Goal: Information Seeking & Learning: Learn about a topic

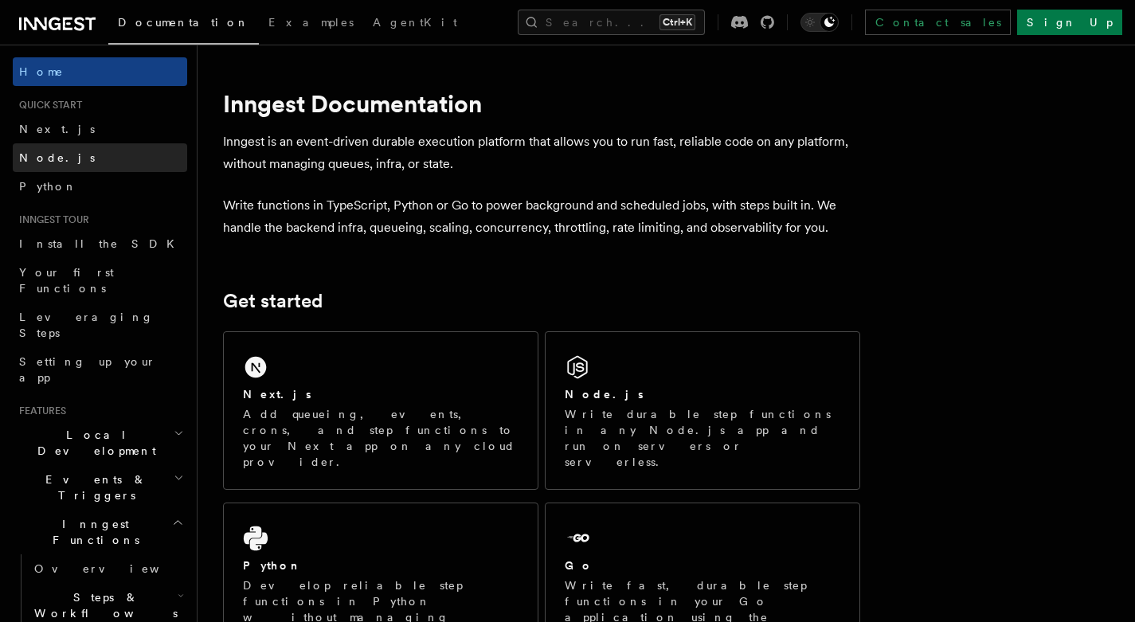
click at [46, 154] on span "Node.js" at bounding box center [57, 157] width 76 height 13
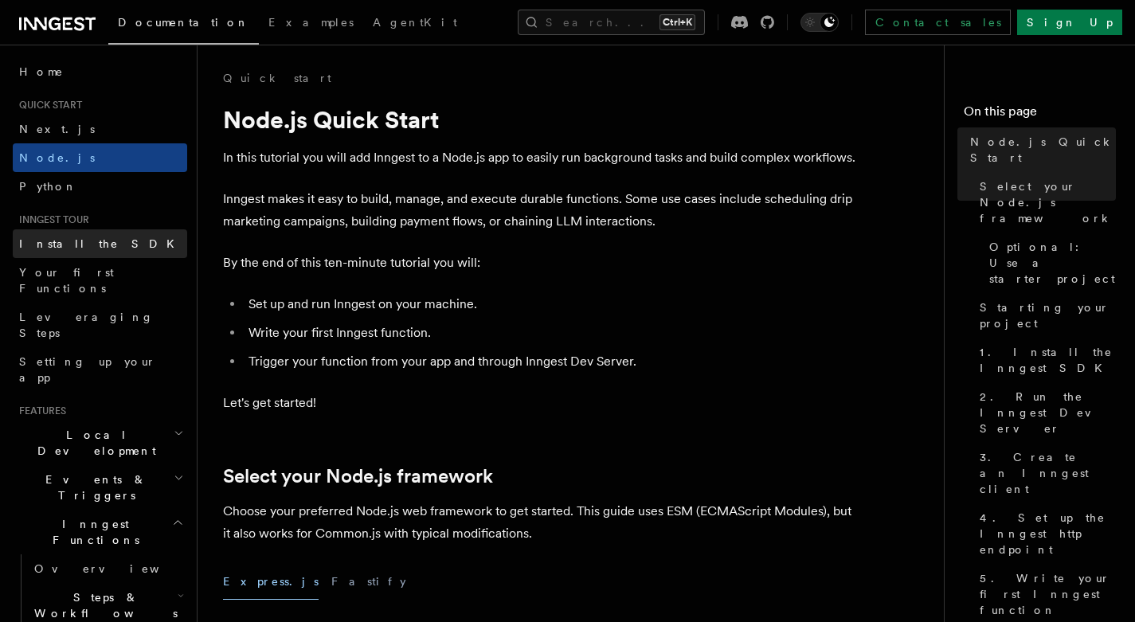
click at [85, 241] on span "Install the SDK" at bounding box center [101, 243] width 165 height 13
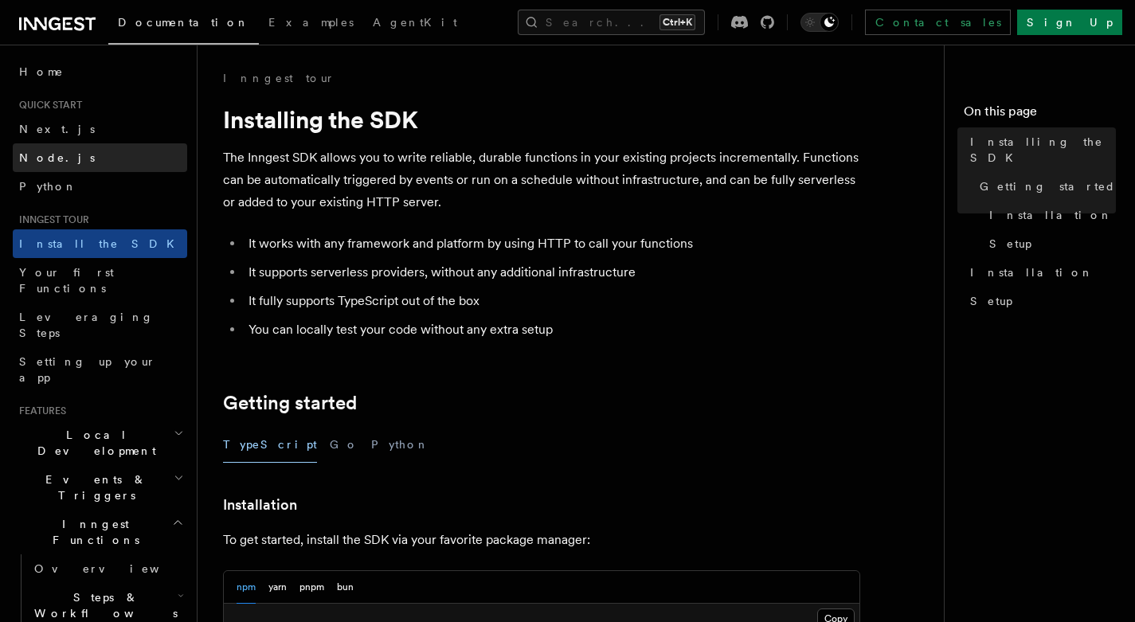
click at [72, 167] on link "Node.js" at bounding box center [100, 157] width 174 height 29
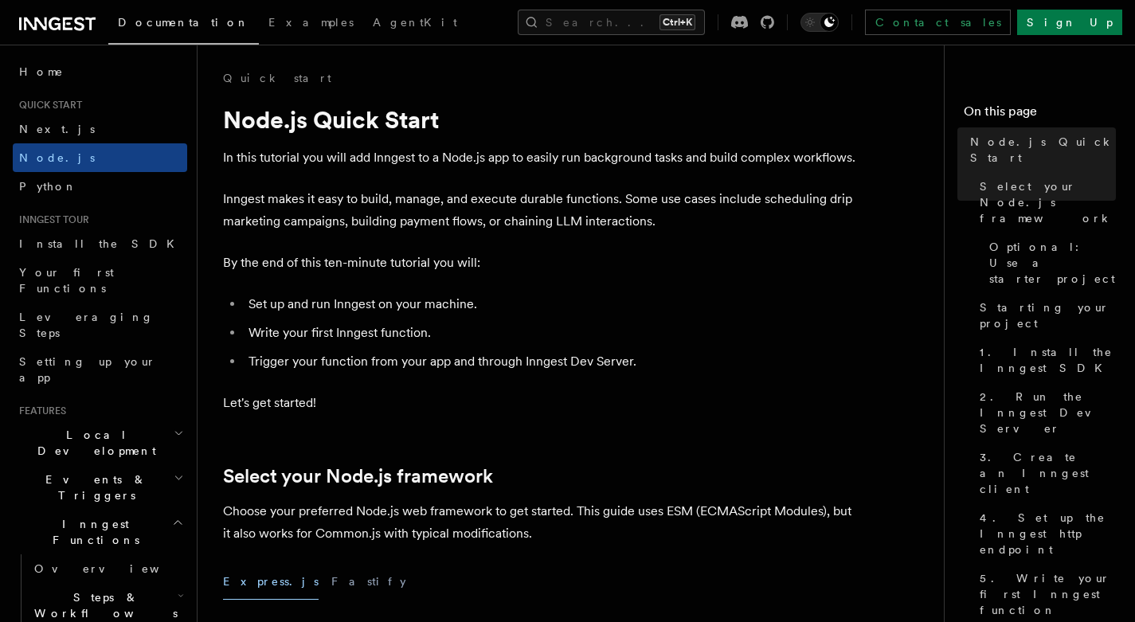
click at [51, 21] on icon at bounding box center [55, 24] width 12 height 13
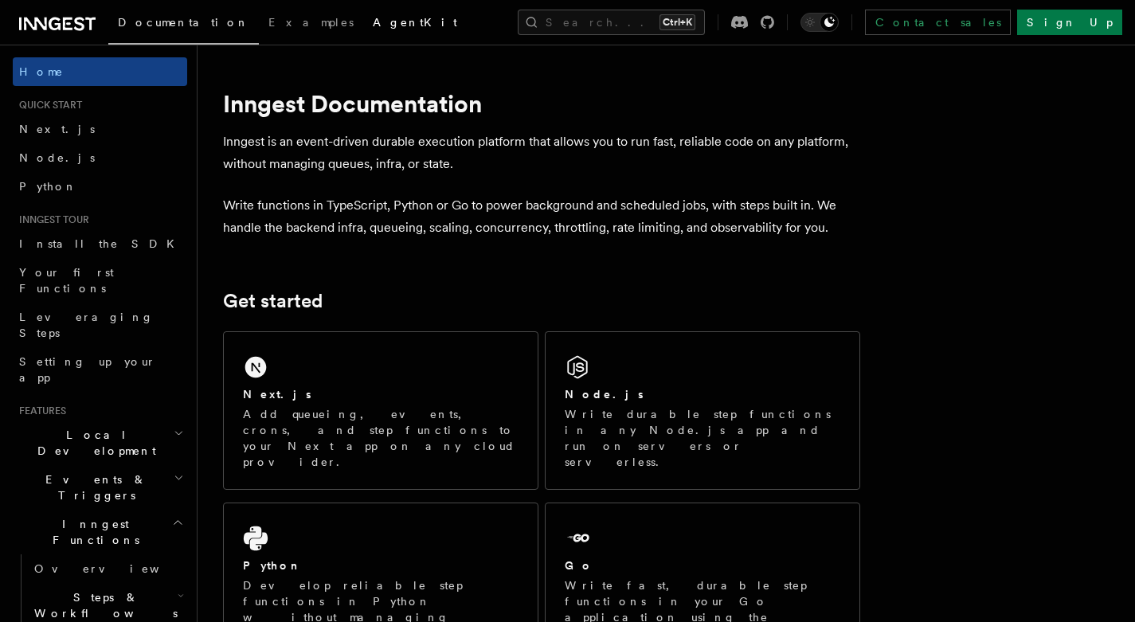
click at [373, 24] on span "AgentKit" at bounding box center [415, 22] width 84 height 13
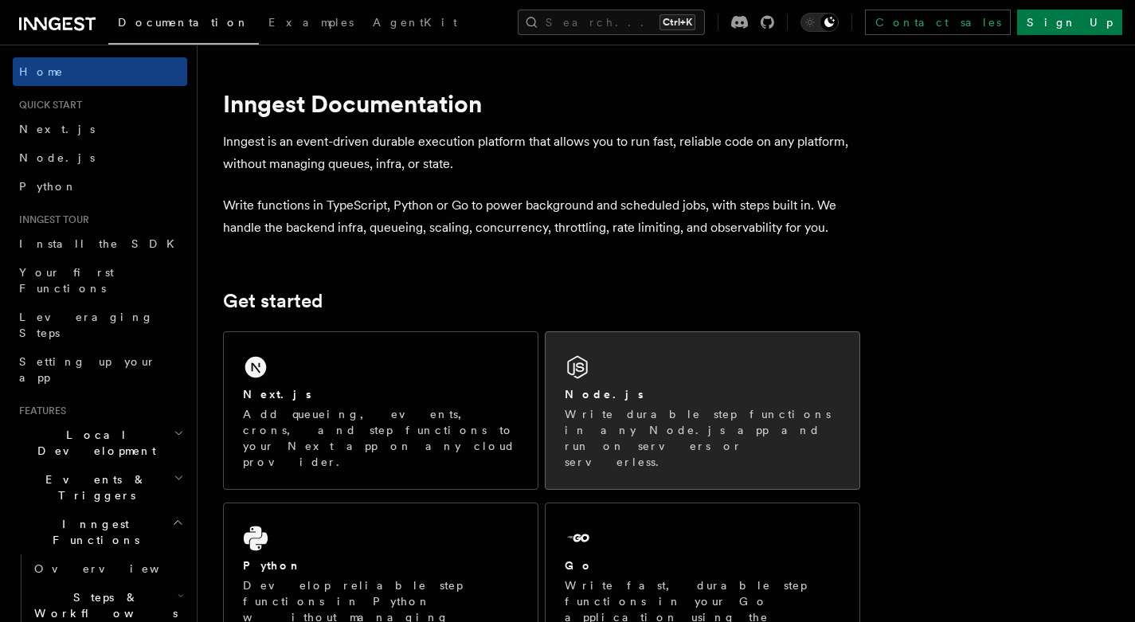
click at [636, 448] on div "Node.js Write durable step functions in any Node.js app and run on servers or s…" at bounding box center [703, 410] width 314 height 157
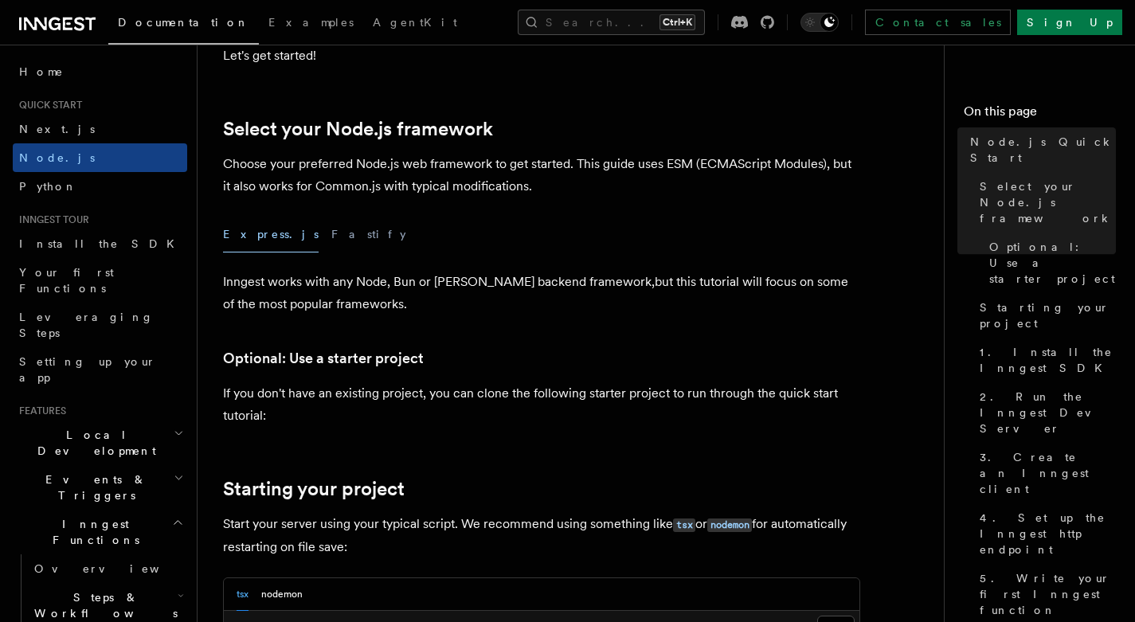
scroll to position [372, 0]
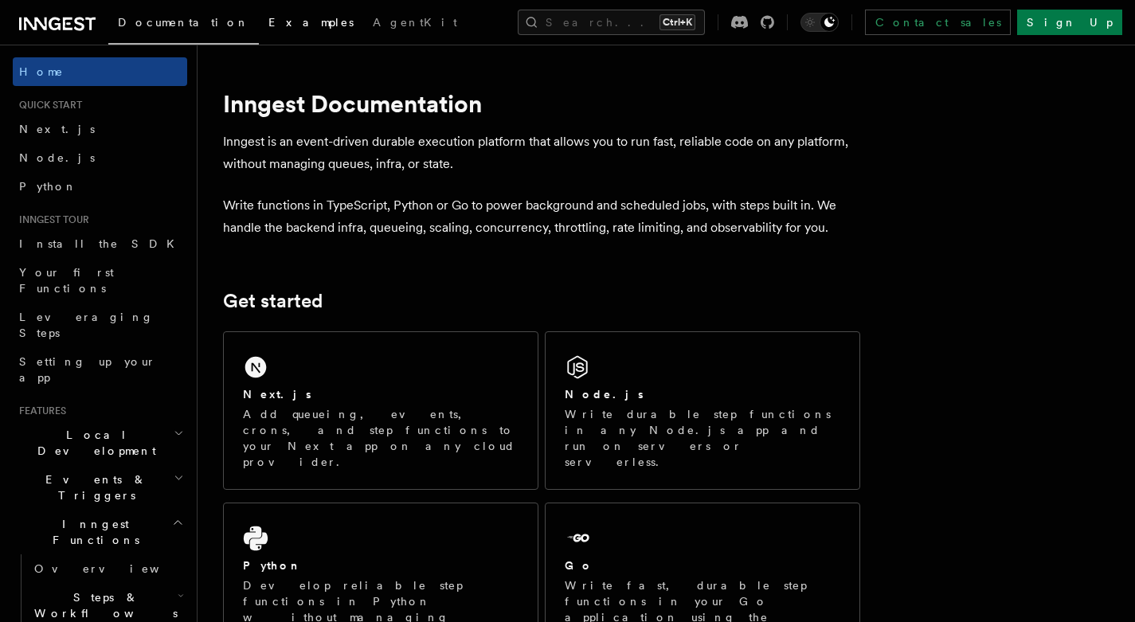
click at [268, 22] on span "Examples" at bounding box center [310, 22] width 85 height 13
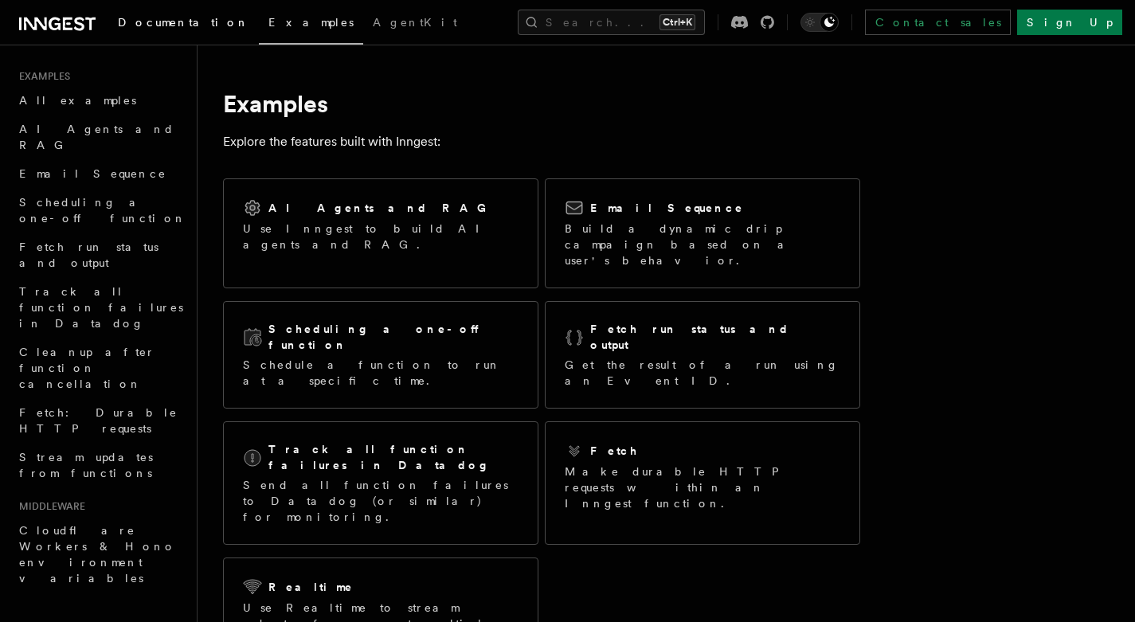
click at [143, 22] on span "Documentation" at bounding box center [183, 22] width 131 height 13
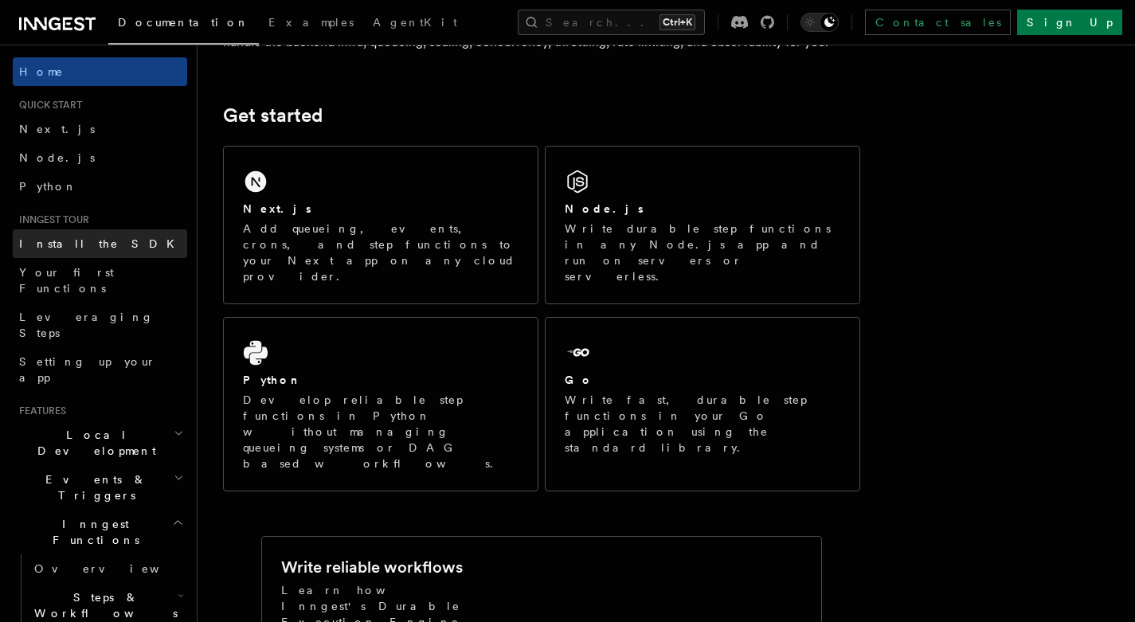
click at [105, 245] on link "Install the SDK" at bounding box center [100, 243] width 174 height 29
